Goal: Navigation & Orientation: Find specific page/section

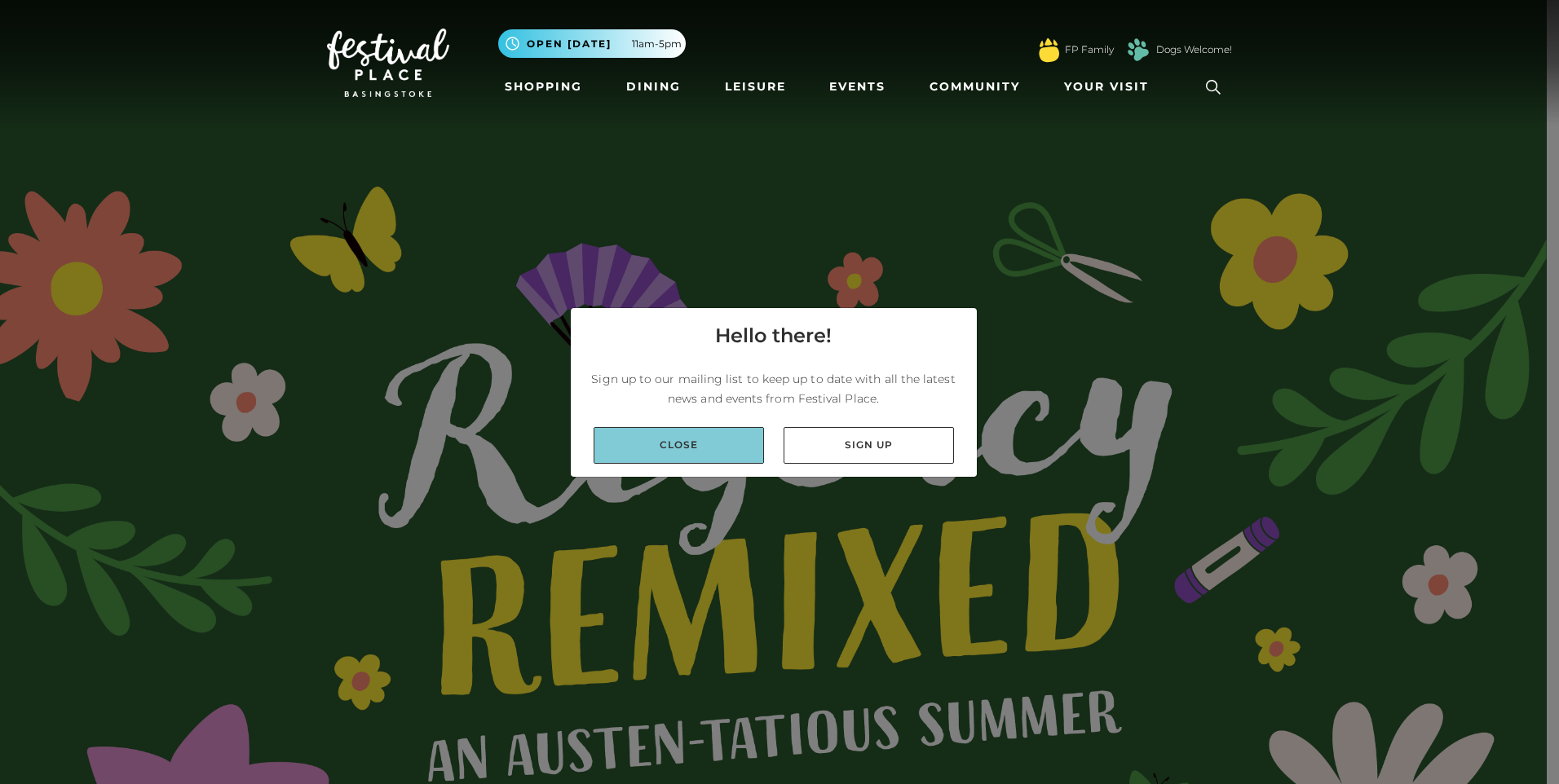
click at [631, 450] on link "Close" at bounding box center [679, 445] width 170 height 37
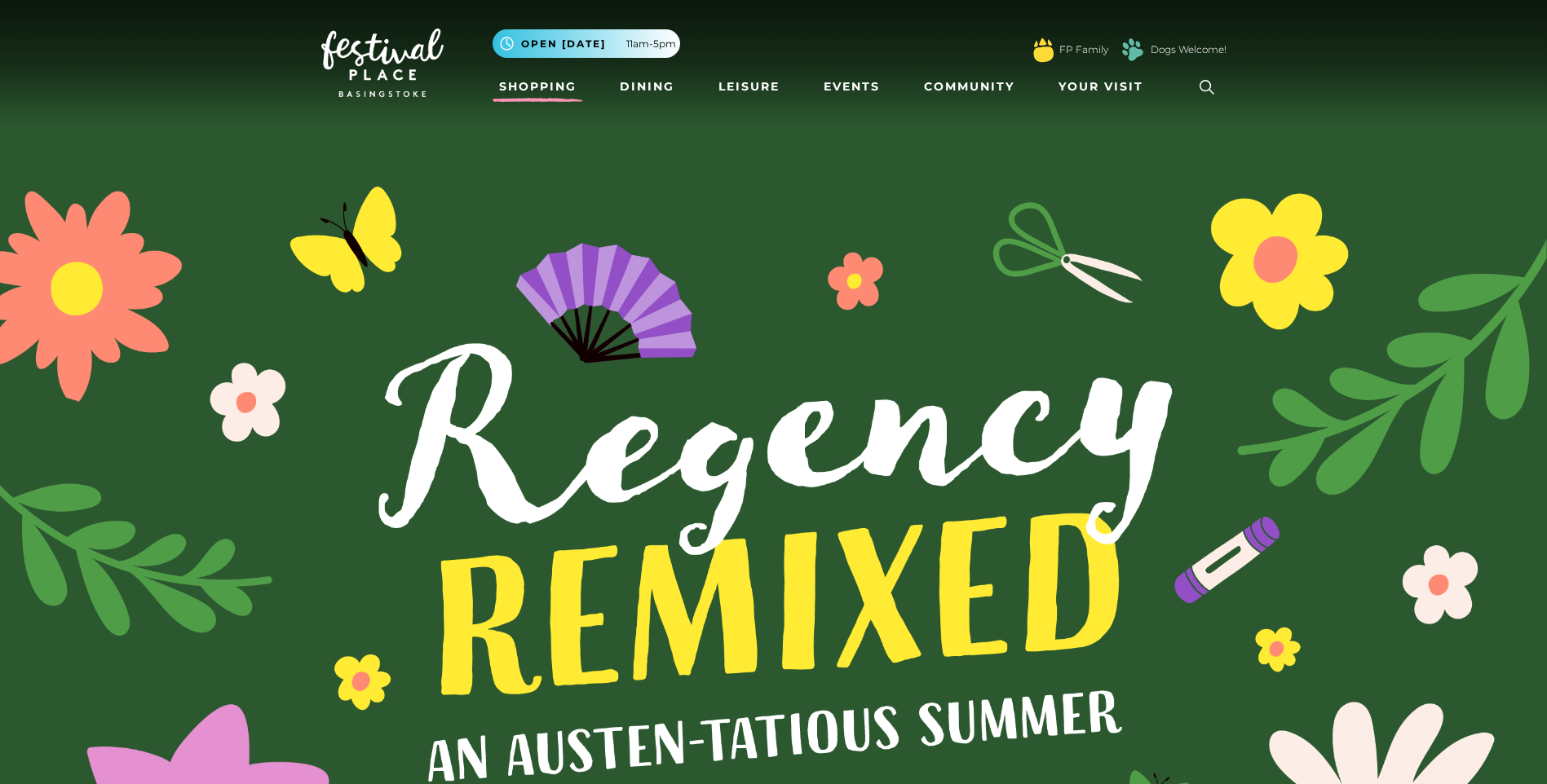
click at [534, 80] on link "Shopping" at bounding box center [538, 86] width 91 height 31
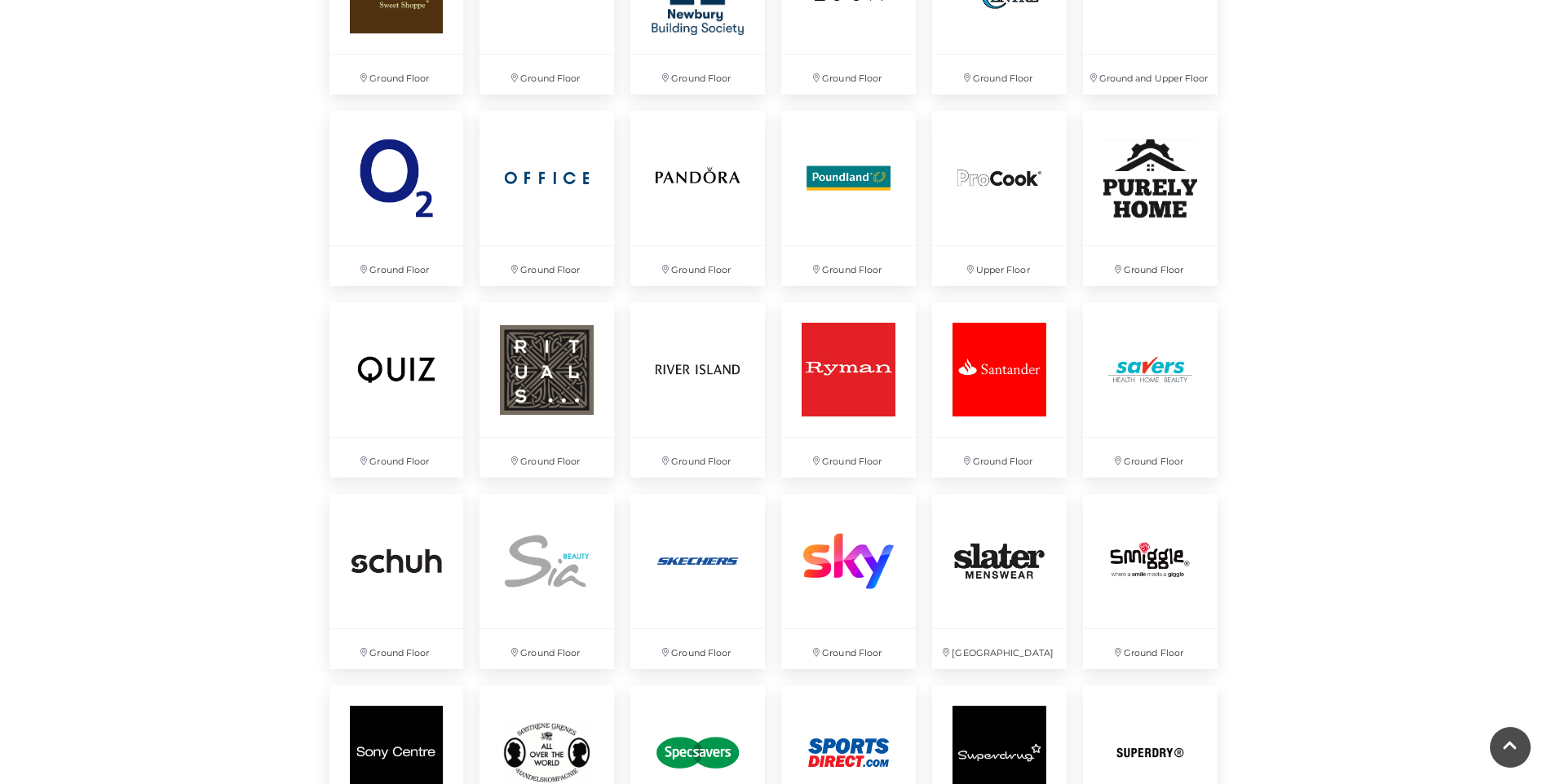
scroll to position [3342, 0]
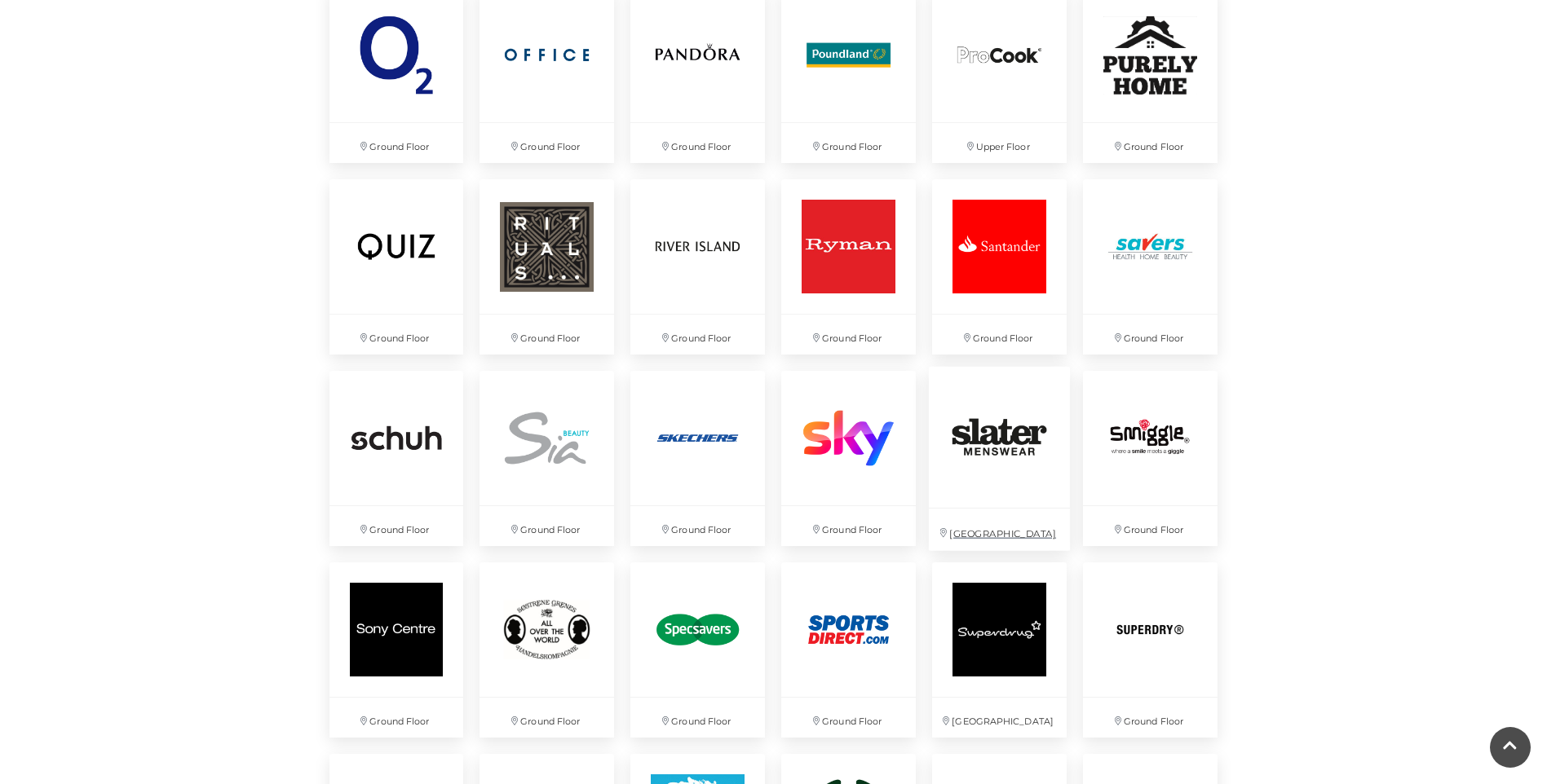
click at [1019, 445] on img at bounding box center [999, 437] width 142 height 141
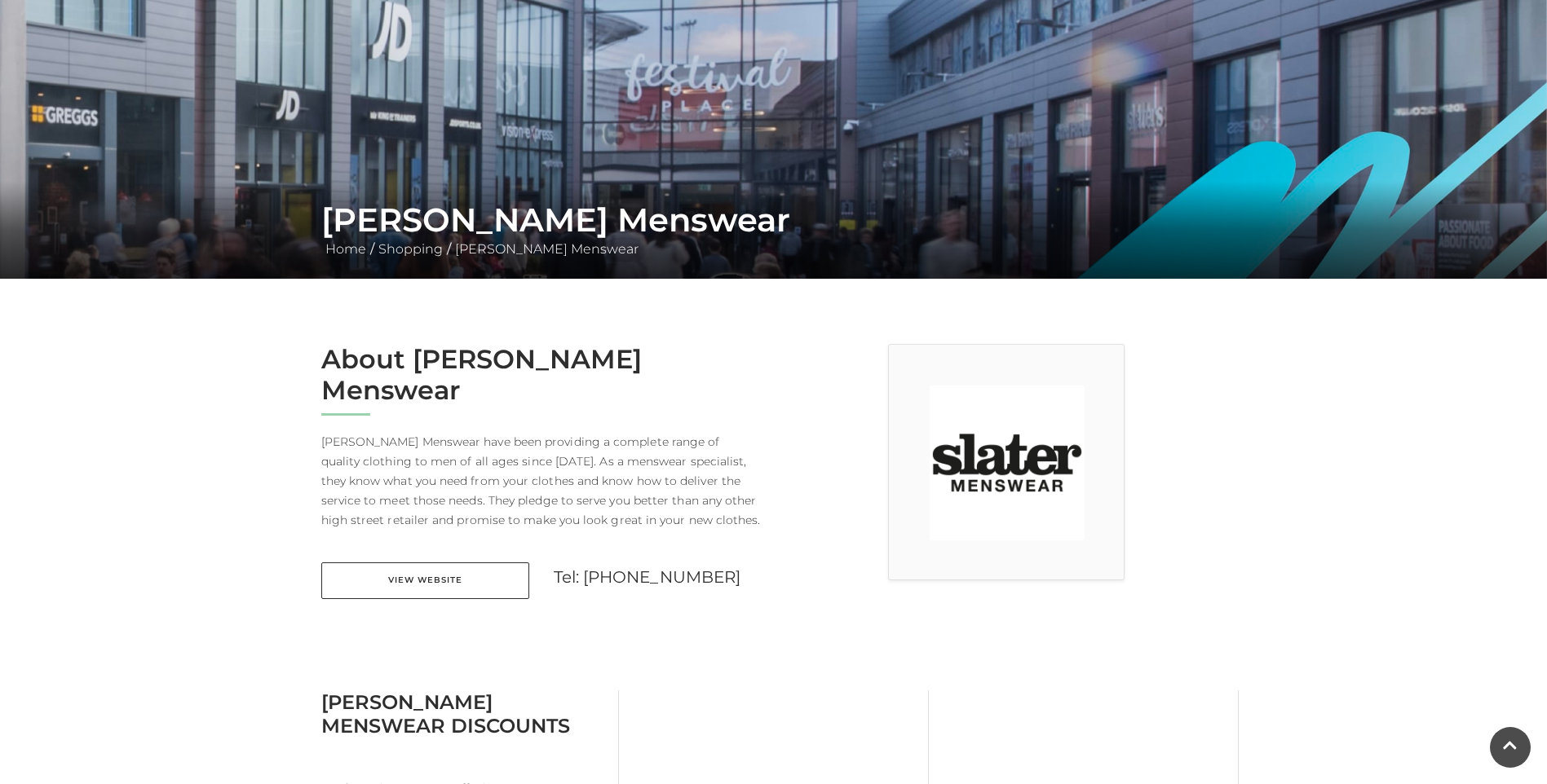
scroll to position [326, 0]
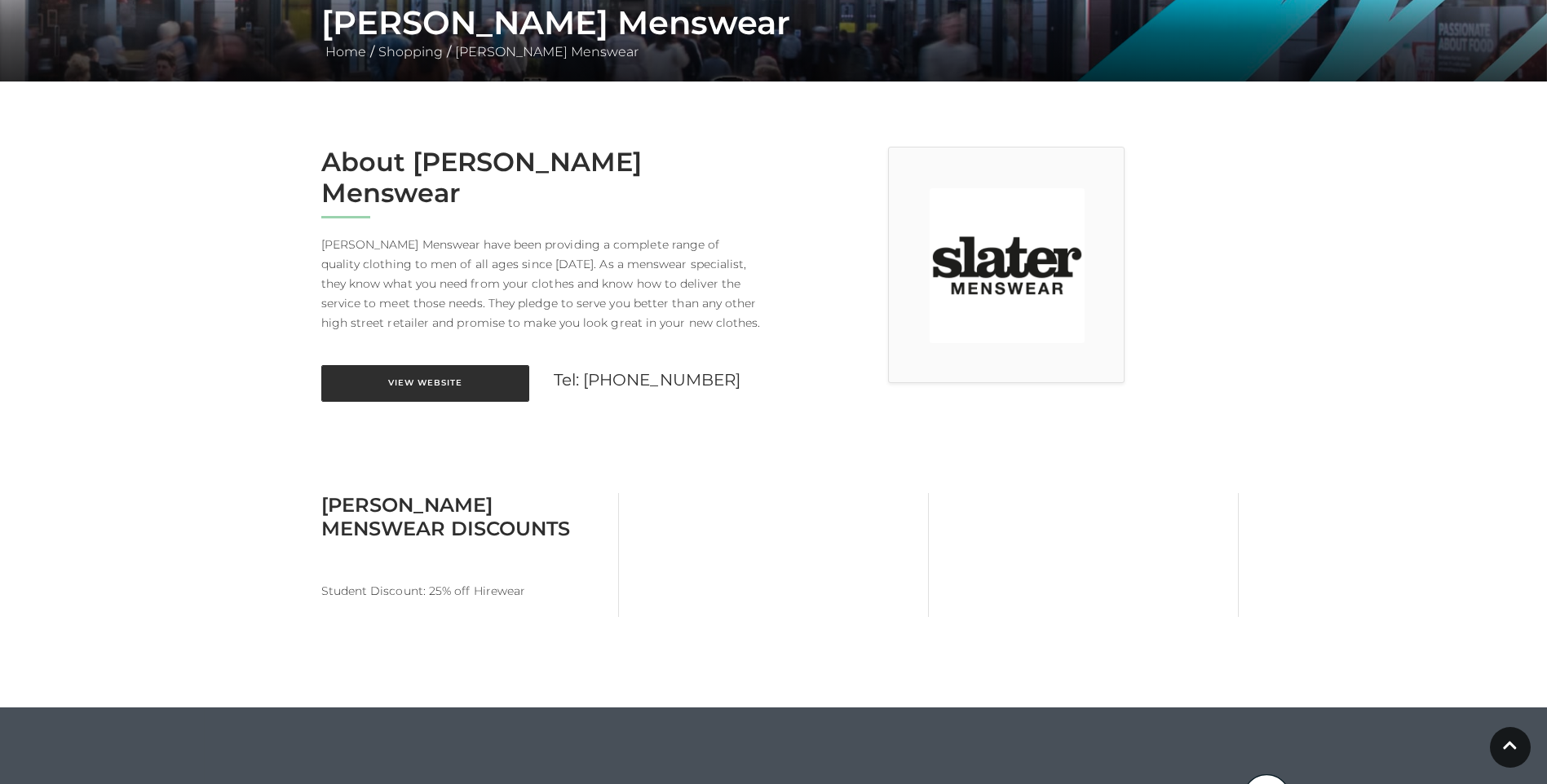
click at [397, 365] on link "View Website" at bounding box center [425, 383] width 208 height 37
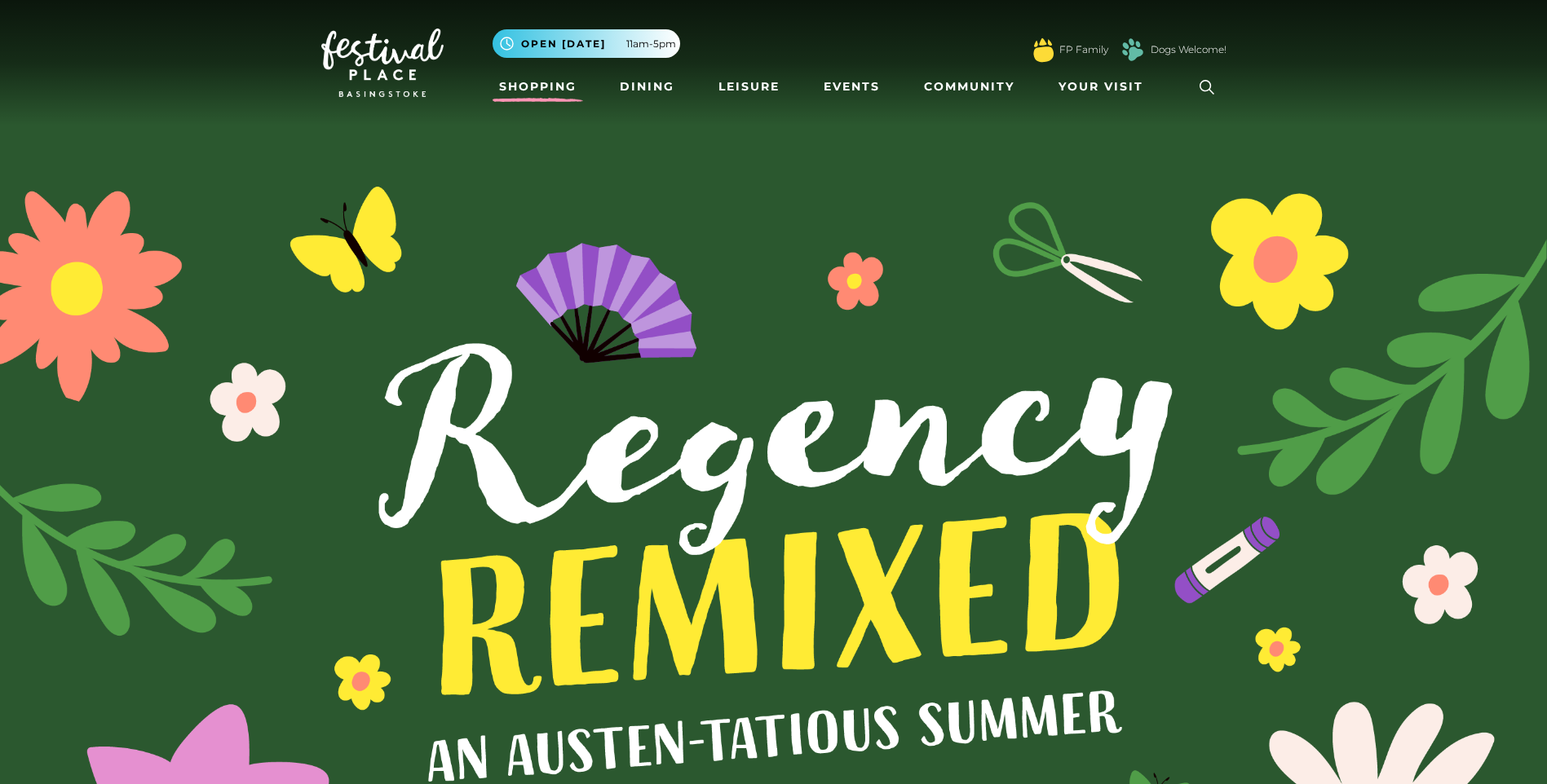
click at [546, 87] on link "Shopping" at bounding box center [538, 86] width 91 height 31
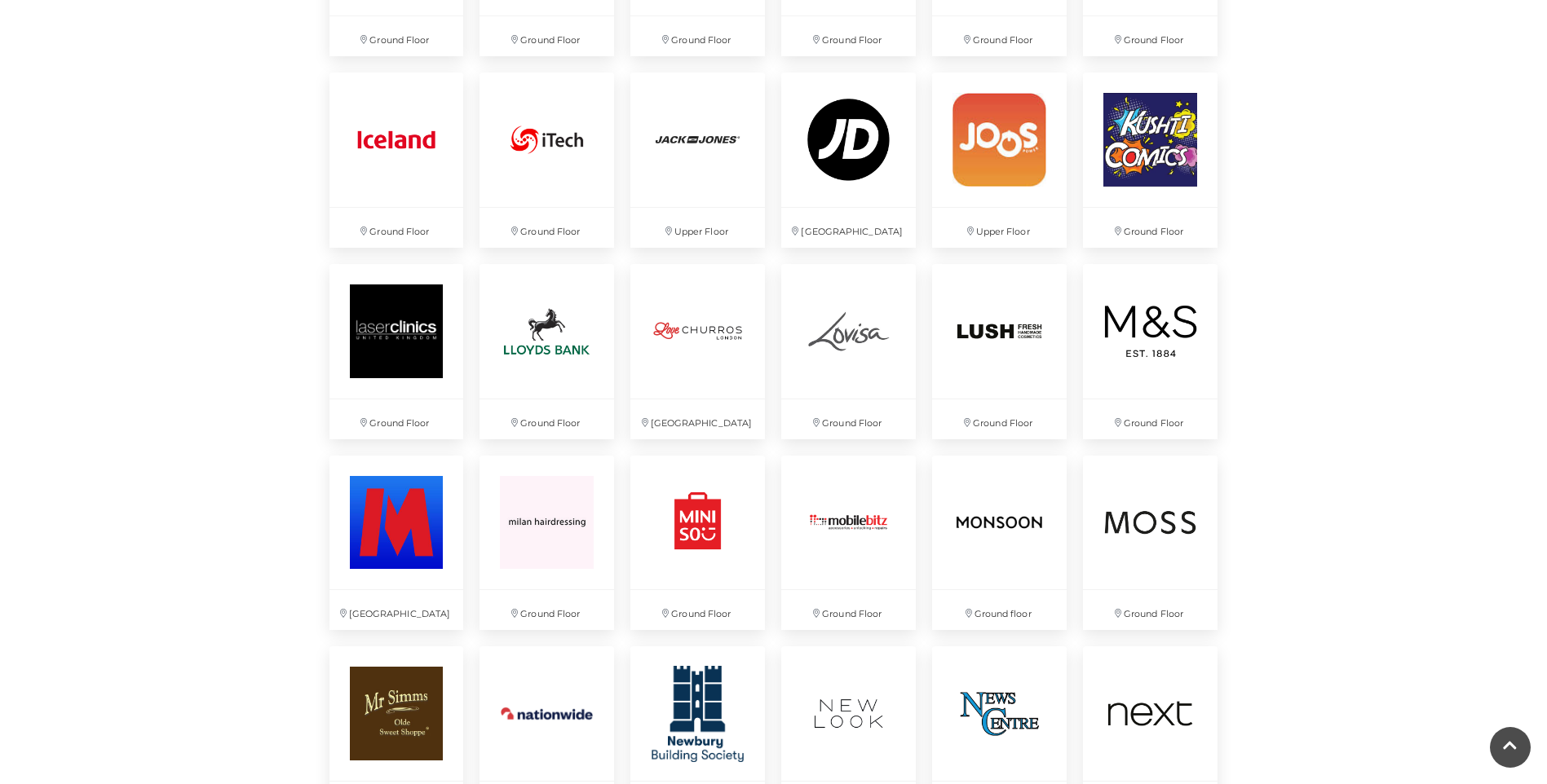
scroll to position [2690, 0]
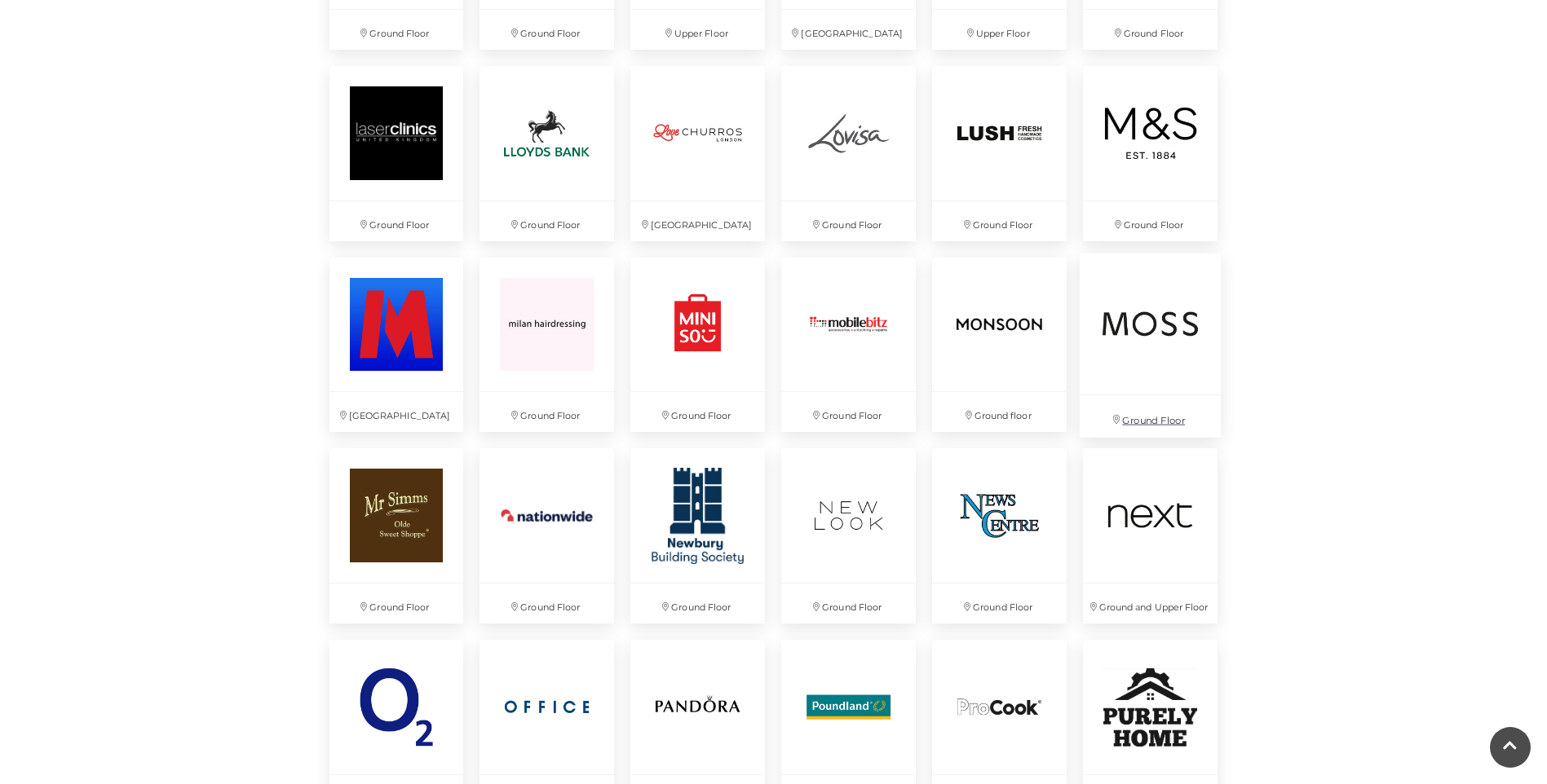
click at [1160, 313] on img at bounding box center [1150, 323] width 142 height 141
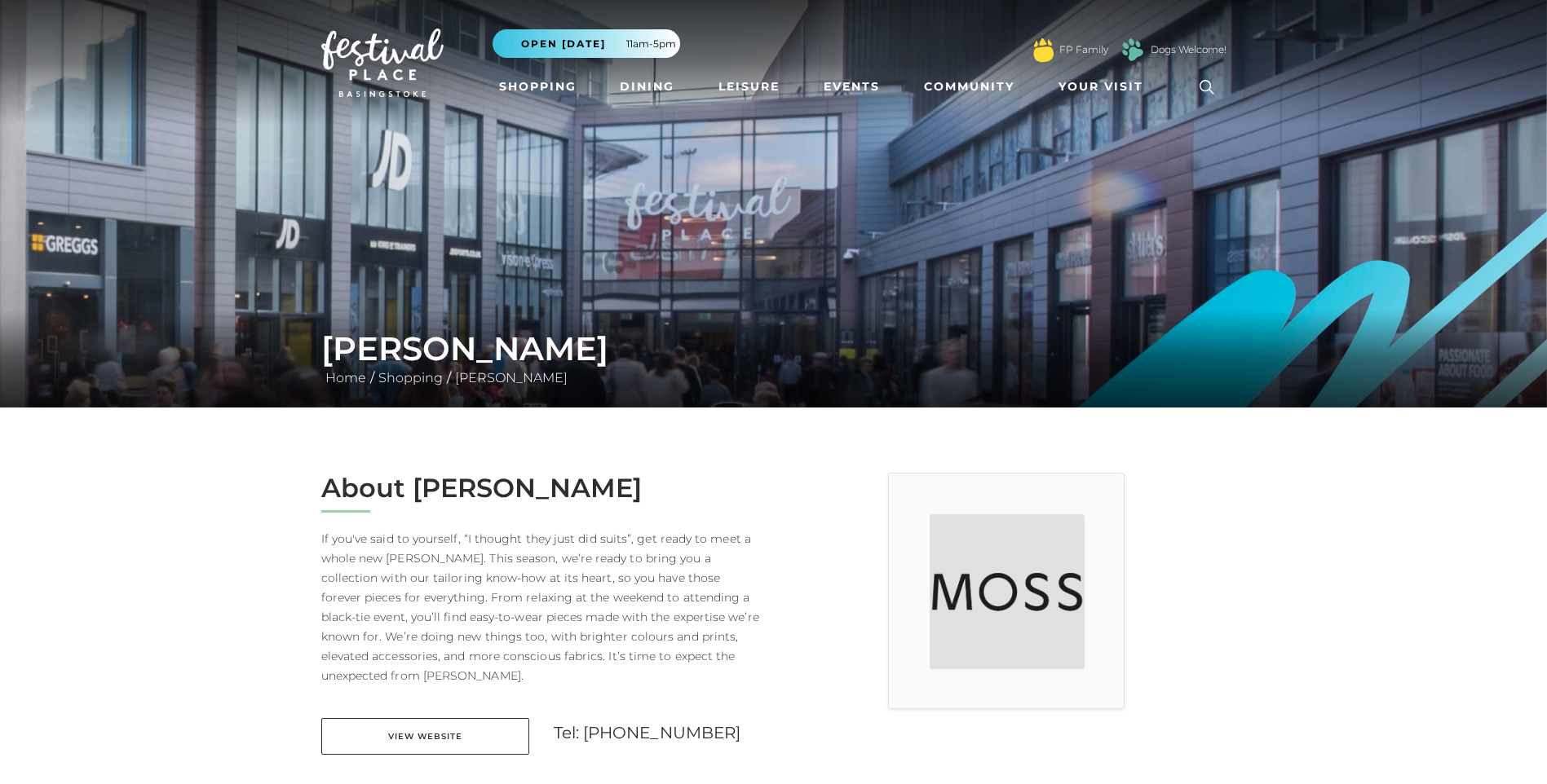
scroll to position [326, 0]
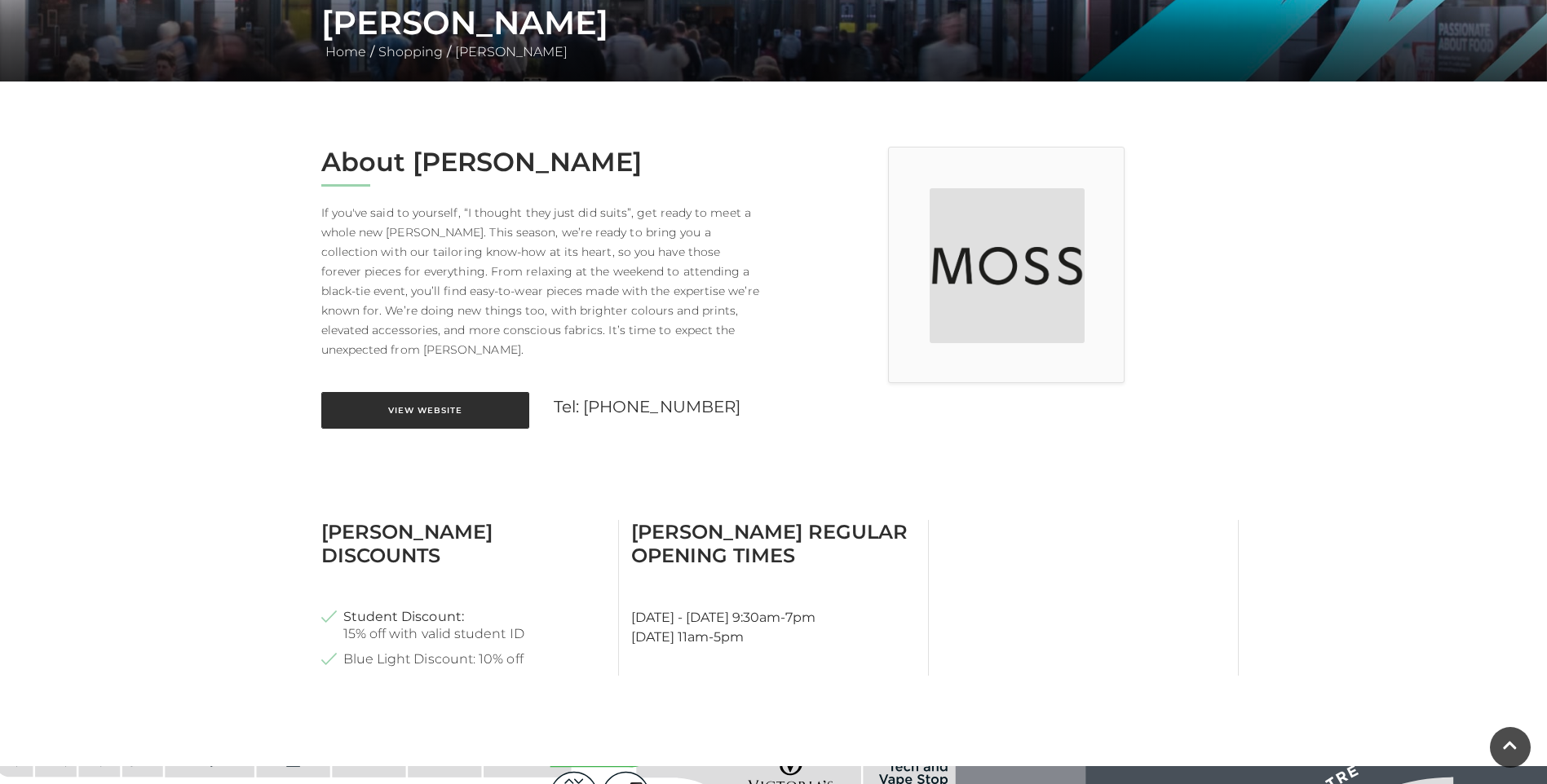
click at [368, 397] on link "View Website" at bounding box center [425, 410] width 208 height 37
